Goal: Task Accomplishment & Management: Complete application form

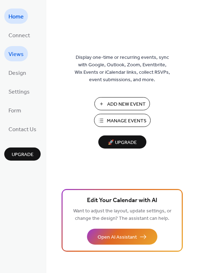
click at [20, 56] on span "Views" at bounding box center [15, 54] width 15 height 11
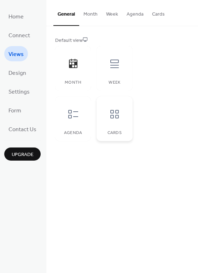
click at [119, 75] on div "Week" at bounding box center [115, 68] width 36 height 45
click at [114, 16] on button "Week" at bounding box center [112, 12] width 21 height 25
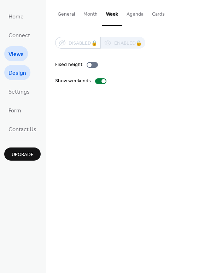
click at [13, 75] on span "Design" at bounding box center [17, 73] width 18 height 11
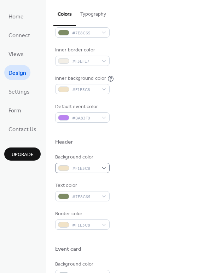
scroll to position [44, 0]
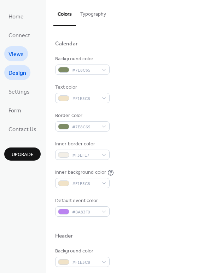
click at [13, 53] on span "Views" at bounding box center [15, 54] width 15 height 11
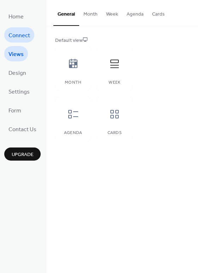
click at [22, 34] on span "Connect" at bounding box center [19, 35] width 22 height 11
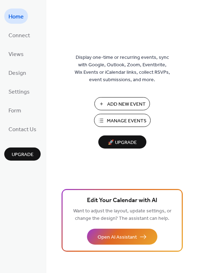
click at [125, 98] on button "Add New Event" at bounding box center [123, 103] width 56 height 13
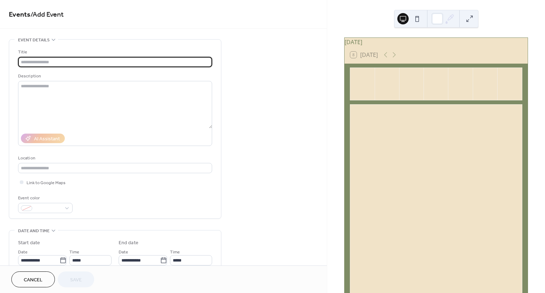
click at [188, 61] on input "text" at bounding box center [115, 62] width 194 height 10
click at [198, 64] on input "text" at bounding box center [115, 62] width 194 height 10
click at [173, 61] on input "text" at bounding box center [115, 62] width 194 height 10
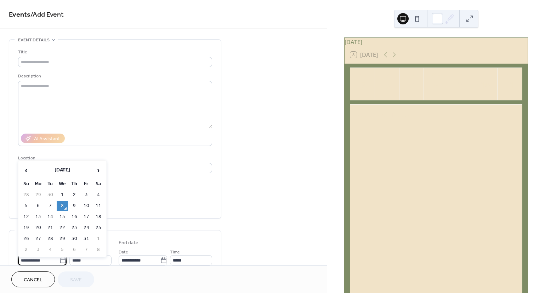
click at [32, 255] on body "**********" at bounding box center [272, 146] width 545 height 293
click at [75, 204] on td "9" at bounding box center [74, 206] width 11 height 10
type input "**********"
